Goal: Transaction & Acquisition: Subscribe to service/newsletter

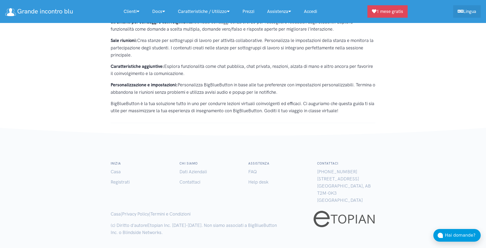
scroll to position [413, 0]
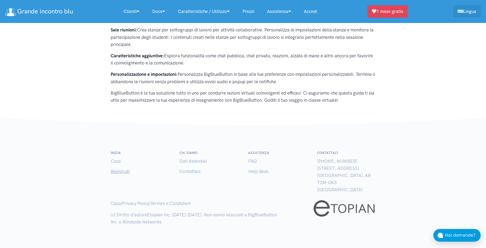
click at [121, 172] on link "Registrati" at bounding box center [120, 171] width 19 height 5
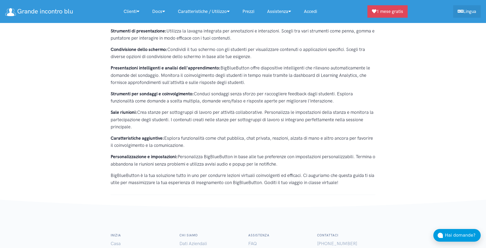
scroll to position [413, 0]
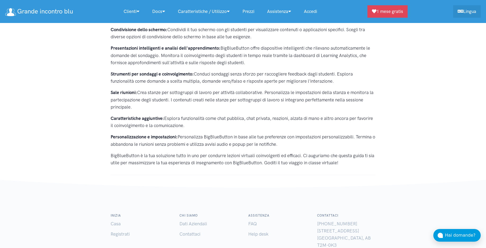
scroll to position [281, 0]
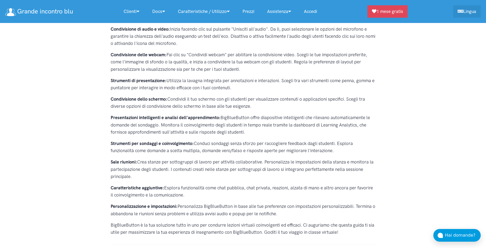
click at [316, 11] on link "Accedi" at bounding box center [310, 11] width 26 height 11
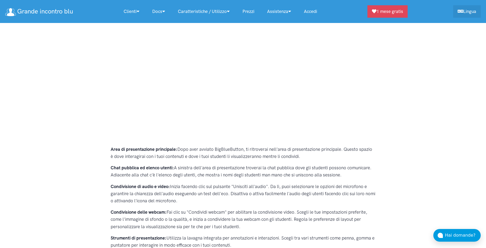
scroll to position [96, 0]
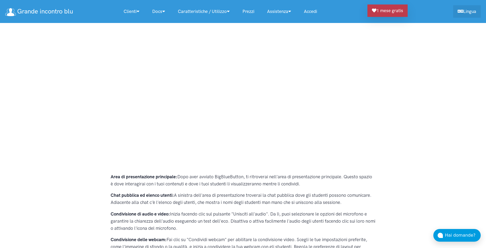
click at [381, 11] on link "1 mese gratis" at bounding box center [387, 10] width 40 height 12
